Goal: Navigation & Orientation: Find specific page/section

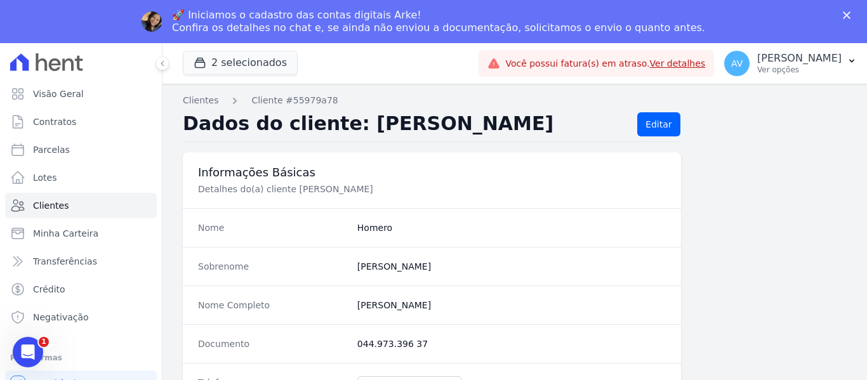
scroll to position [982, 0]
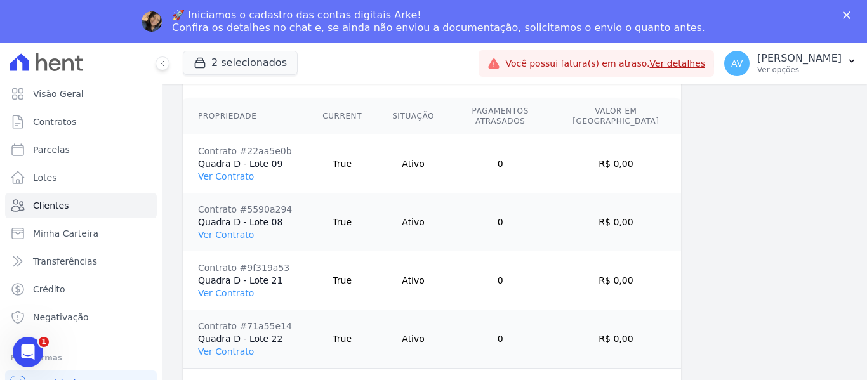
click at [841, 11] on div "🚀 Iniciamos o cadastro das contas digitais Arke! Confira os detalhes no chat e,…" at bounding box center [433, 21] width 867 height 33
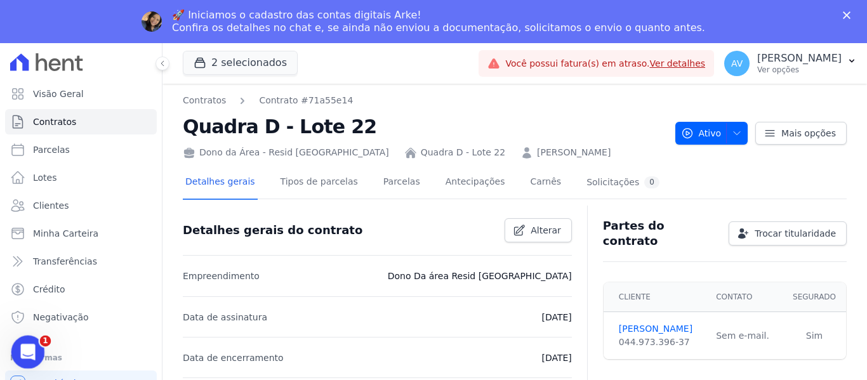
click at [38, 341] on div "Abertura do Messenger da Intercom" at bounding box center [26, 350] width 42 height 42
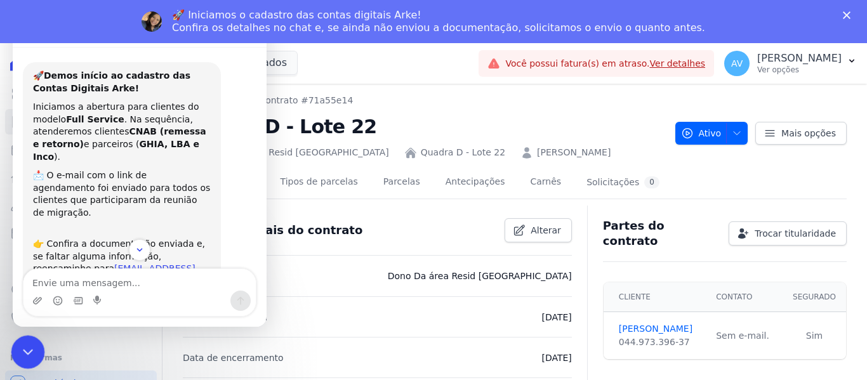
click at [25, 351] on icon "Encerramento do Messenger da Intercom" at bounding box center [25, 350] width 15 height 15
